Goal: Check status: Check status

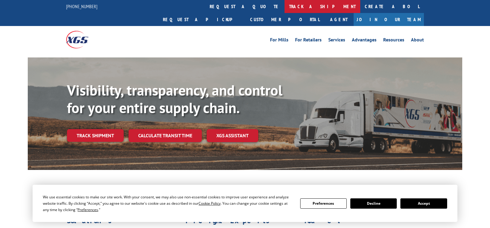
click at [285, 8] on link "track a shipment" at bounding box center [323, 6] width 76 height 13
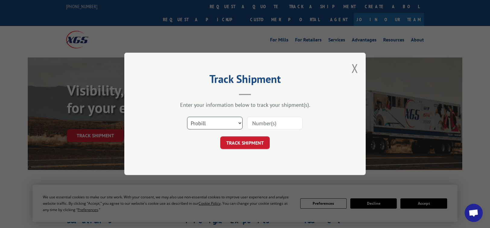
click at [239, 123] on select "Select category... Probill BOL PO" at bounding box center [215, 123] width 56 height 13
select select "bol"
click at [187, 117] on select "Select category... Probill BOL PO" at bounding box center [215, 123] width 56 height 13
click at [265, 124] on input at bounding box center [275, 123] width 56 height 13
paste input "828904149"
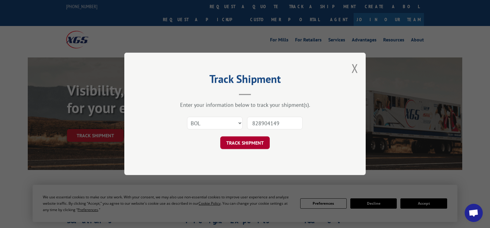
type input "828904149"
click at [261, 141] on button "TRACK SHIPMENT" at bounding box center [245, 142] width 50 height 13
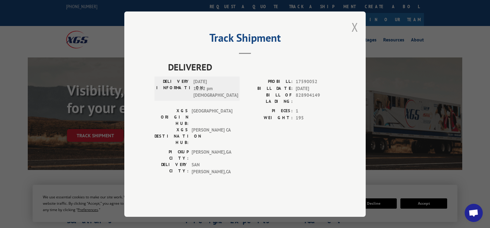
click at [353, 35] on button "Close modal" at bounding box center [355, 27] width 7 height 16
